Goal: Task Accomplishment & Management: Complete application form

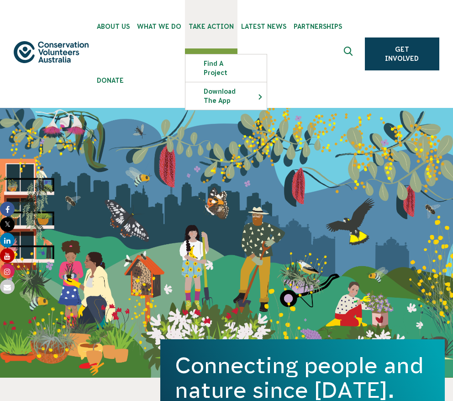
click at [217, 29] on span "Take Action" at bounding box center [211, 26] width 45 height 7
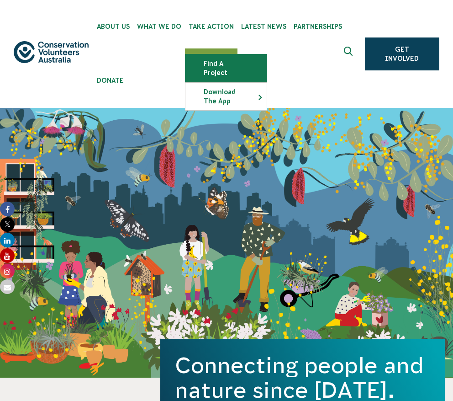
click at [222, 70] on link "Find a project" at bounding box center [226, 67] width 81 height 27
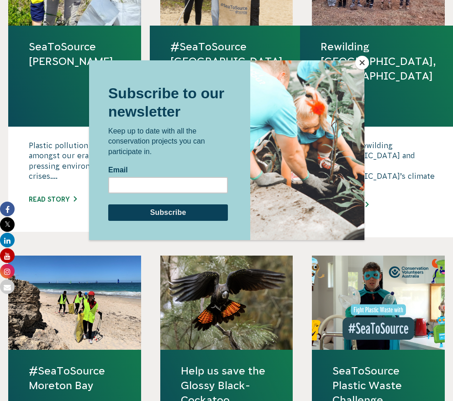
scroll to position [804, 0]
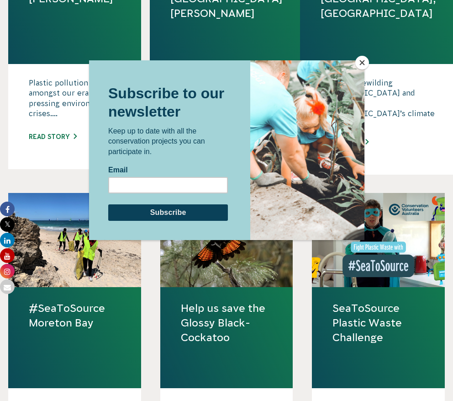
click at [362, 62] on button "Close" at bounding box center [362, 63] width 14 height 14
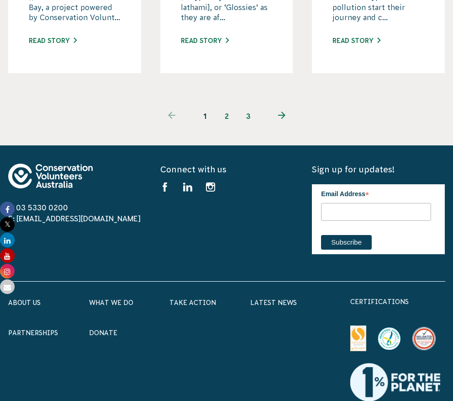
scroll to position [1221, 0]
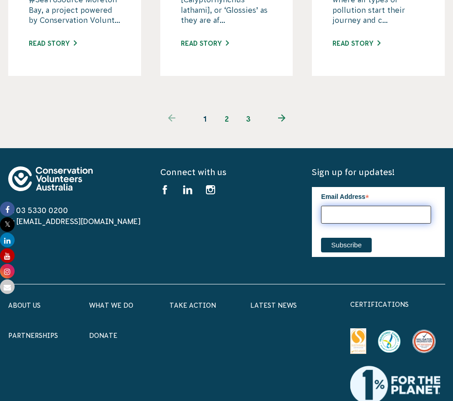
click at [336, 209] on input "Email Address *" at bounding box center [376, 215] width 110 height 18
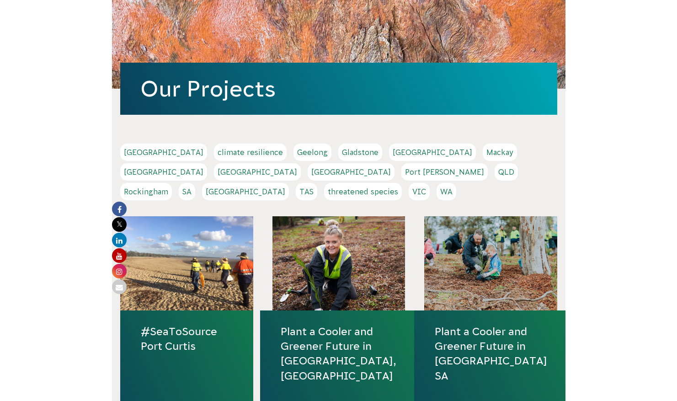
scroll to position [0, 0]
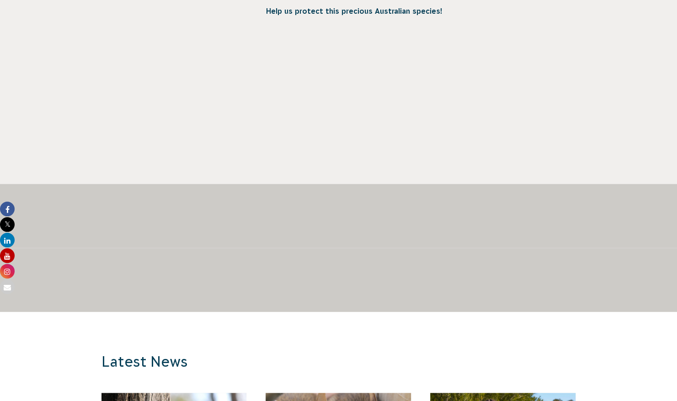
scroll to position [599, 0]
